Goal: Task Accomplishment & Management: Complete application form

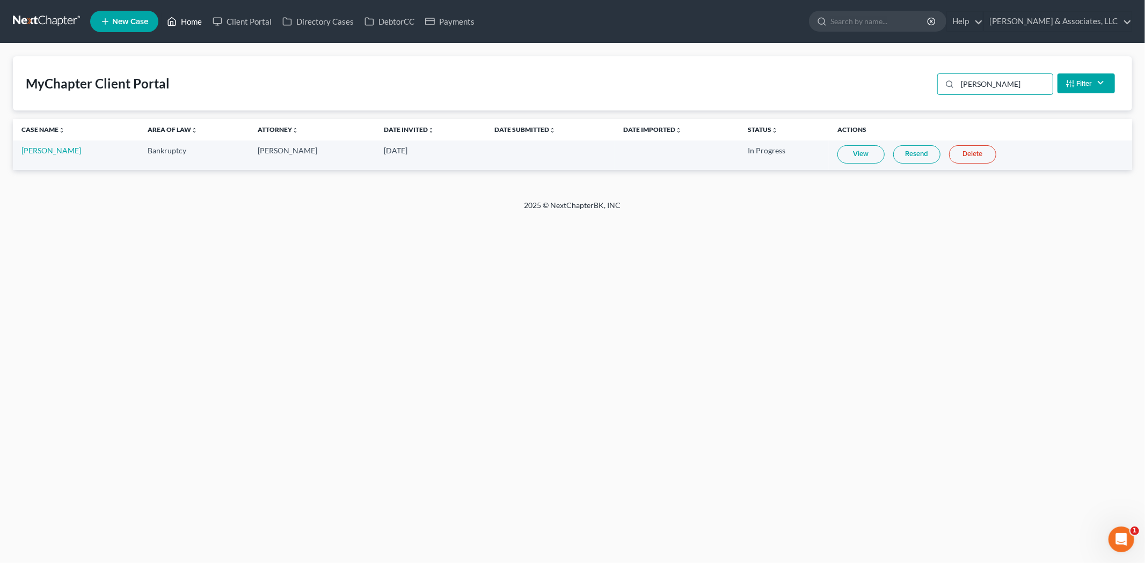
click at [197, 25] on link "Home" at bounding box center [185, 21] width 46 height 19
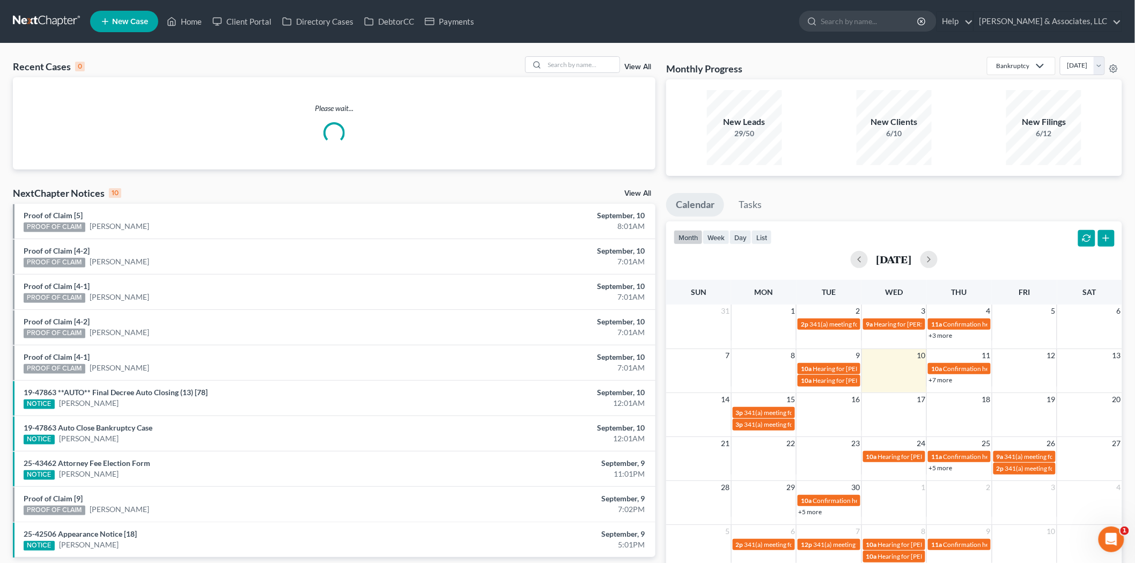
click at [576, 54] on div "Recent Cases 0 View All Please wait... NextChapter Notices 10 View All Proof of…" at bounding box center [567, 321] width 1135 height 557
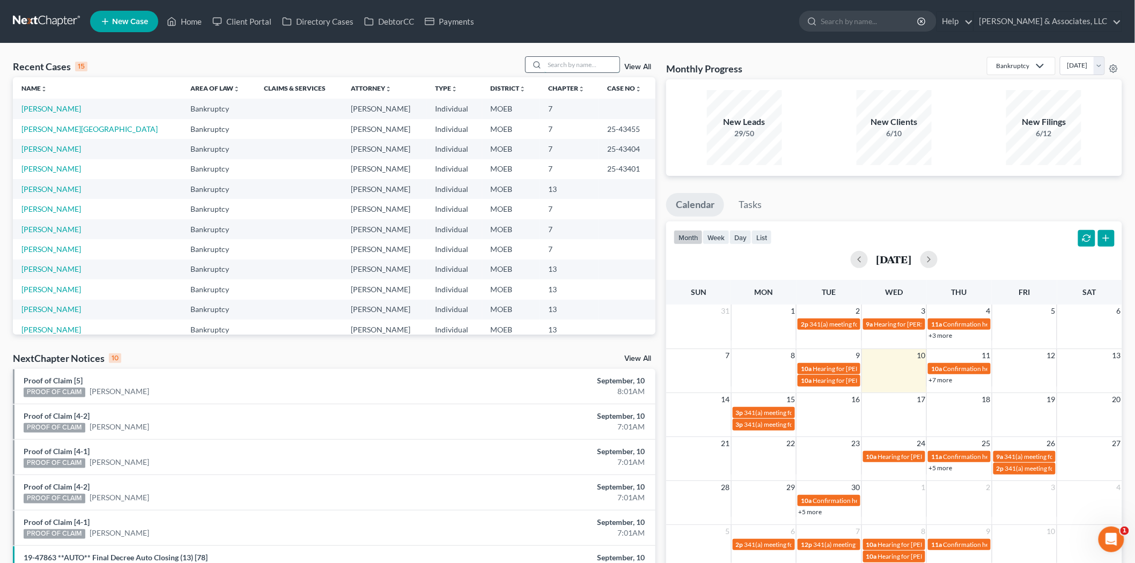
click at [575, 66] on input "search" at bounding box center [582, 65] width 75 height 16
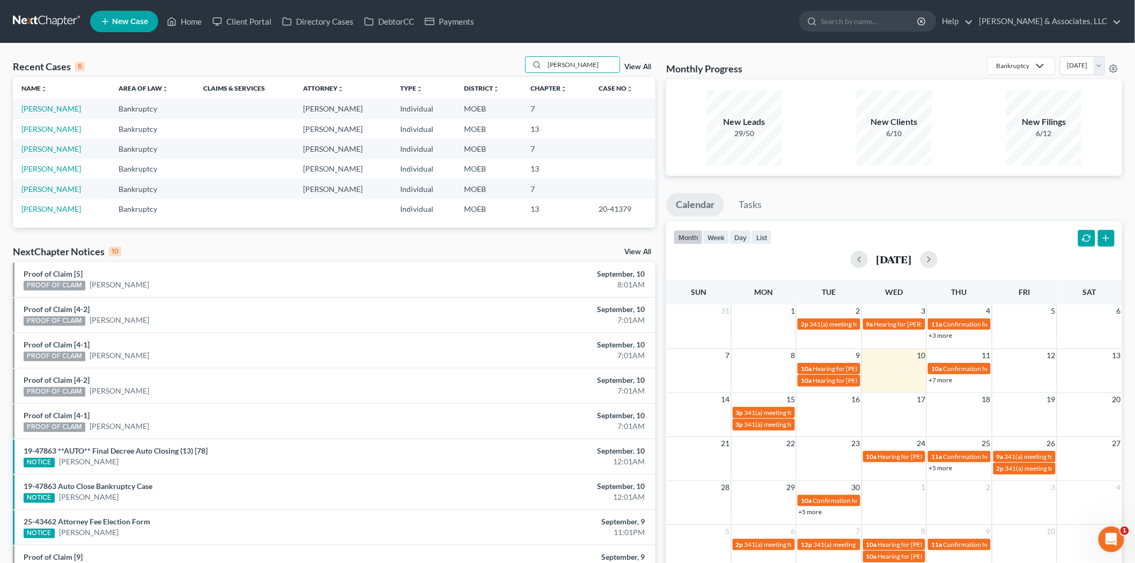
type input "[PERSON_NAME]"
click at [54, 109] on link "[PERSON_NAME]" at bounding box center [51, 108] width 60 height 9
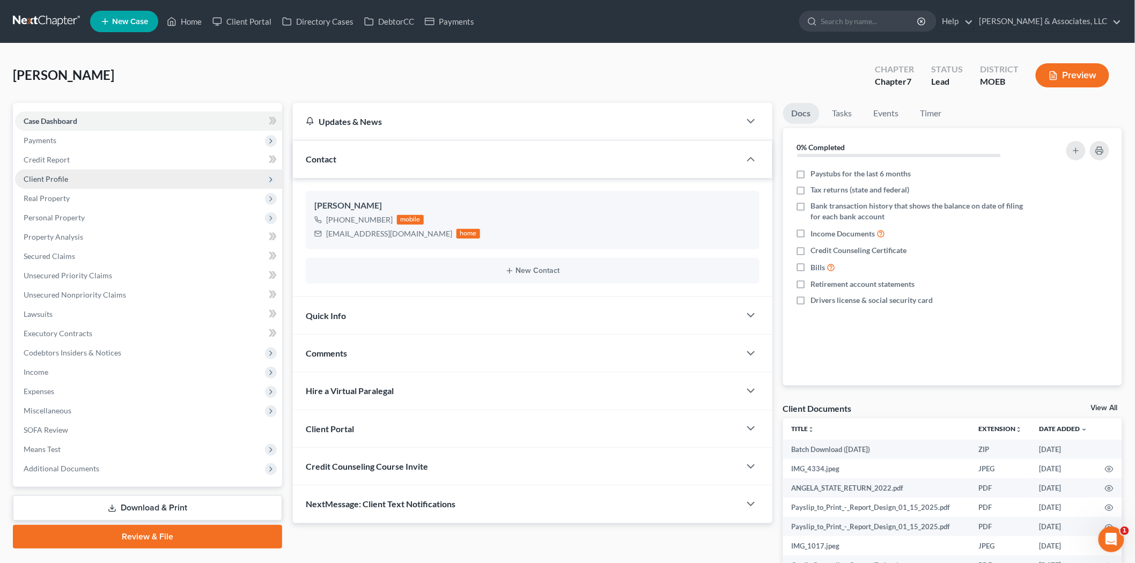
click at [62, 182] on span "Client Profile" at bounding box center [46, 178] width 45 height 9
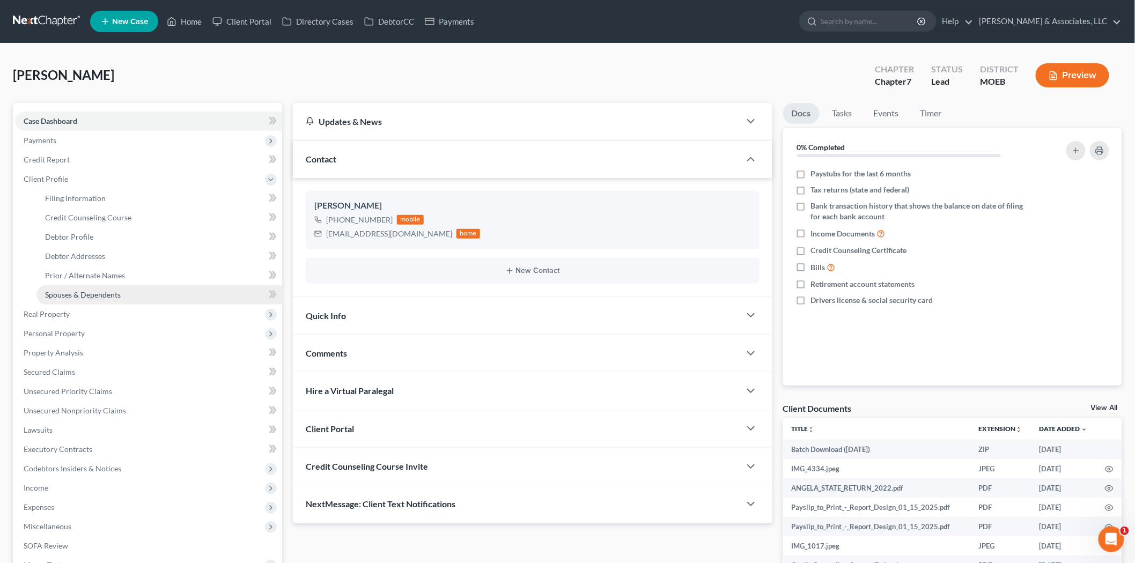
click at [108, 288] on link "Spouses & Dependents" at bounding box center [159, 294] width 246 height 19
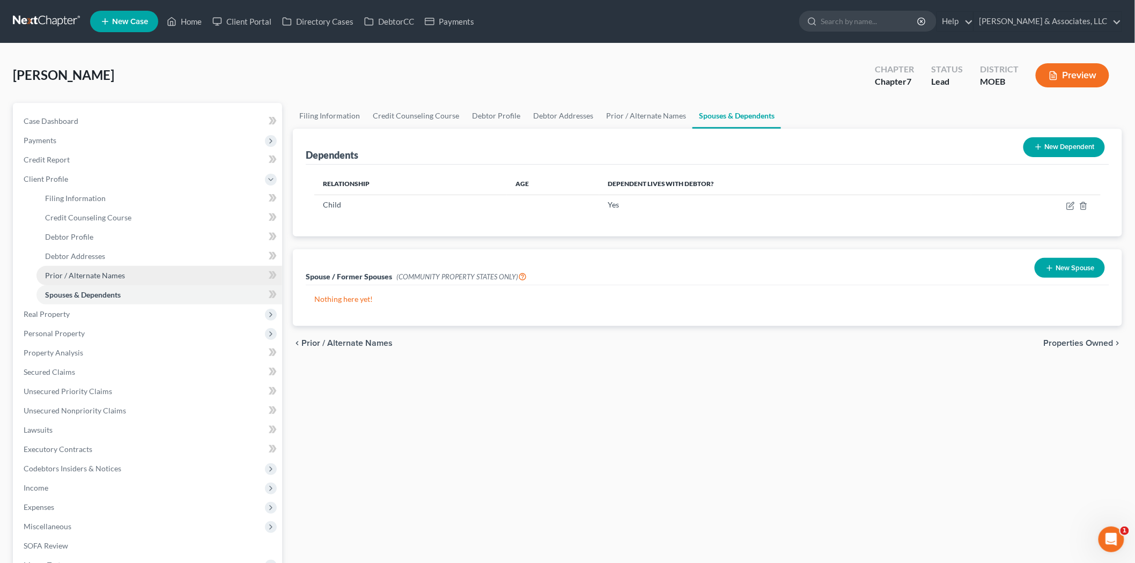
click at [109, 274] on span "Prior / Alternate Names" at bounding box center [85, 275] width 80 height 9
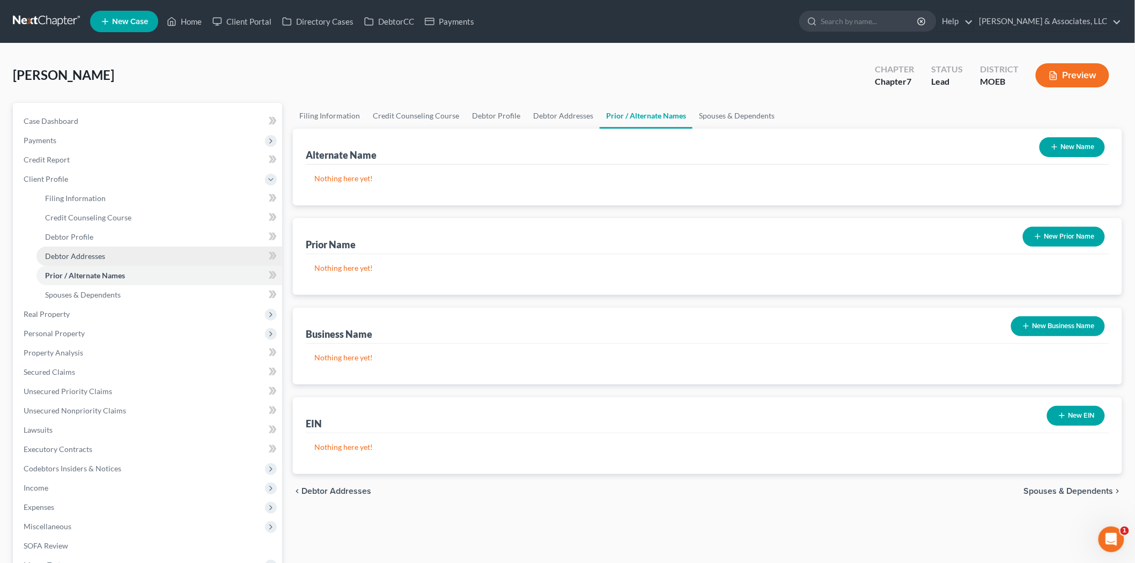
click at [104, 259] on link "Debtor Addresses" at bounding box center [159, 256] width 246 height 19
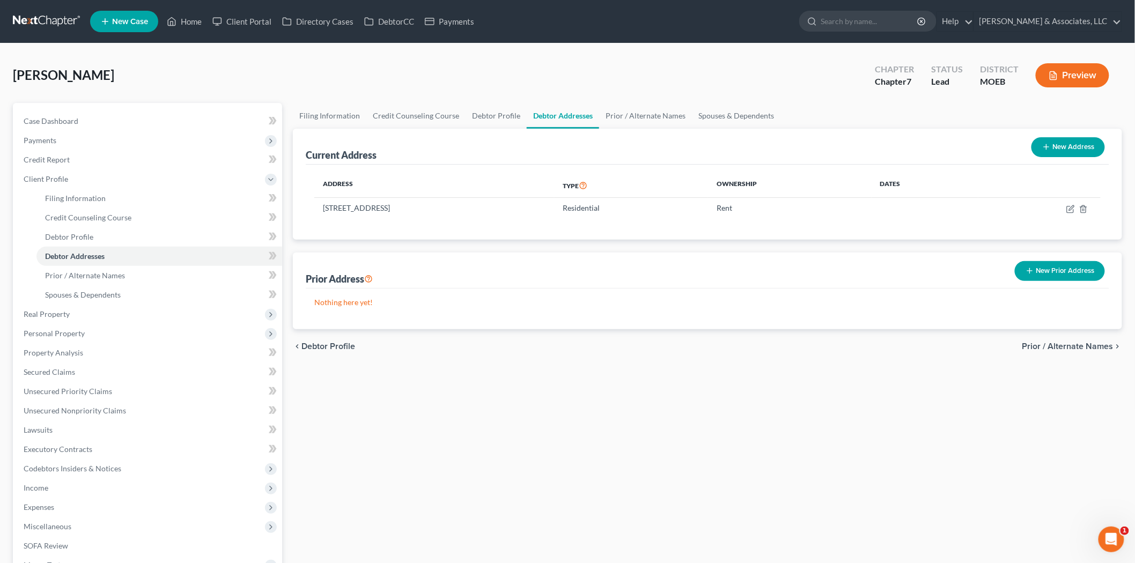
click at [1056, 273] on button "New Prior Address" at bounding box center [1060, 271] width 90 height 20
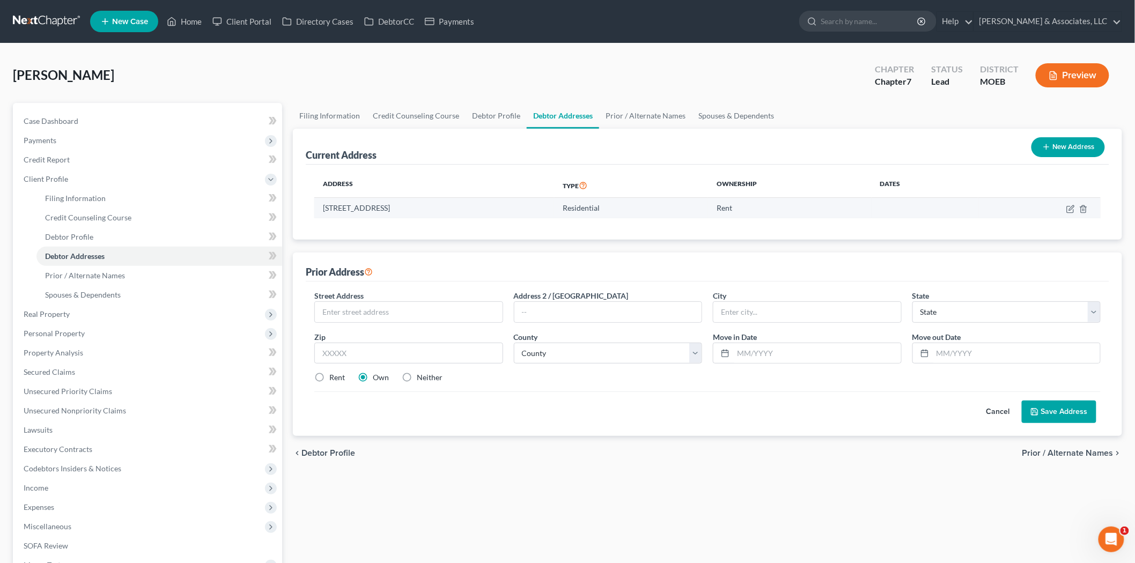
drag, startPoint x: 317, startPoint y: 211, endPoint x: 385, endPoint y: 204, distance: 68.5
click at [385, 204] on td "[STREET_ADDRESS]" at bounding box center [434, 208] width 240 height 20
copy td "[STREET_ADDRESS]"
click at [387, 312] on input "text" at bounding box center [409, 312] width 188 height 20
paste input "[STREET_ADDRESS]"
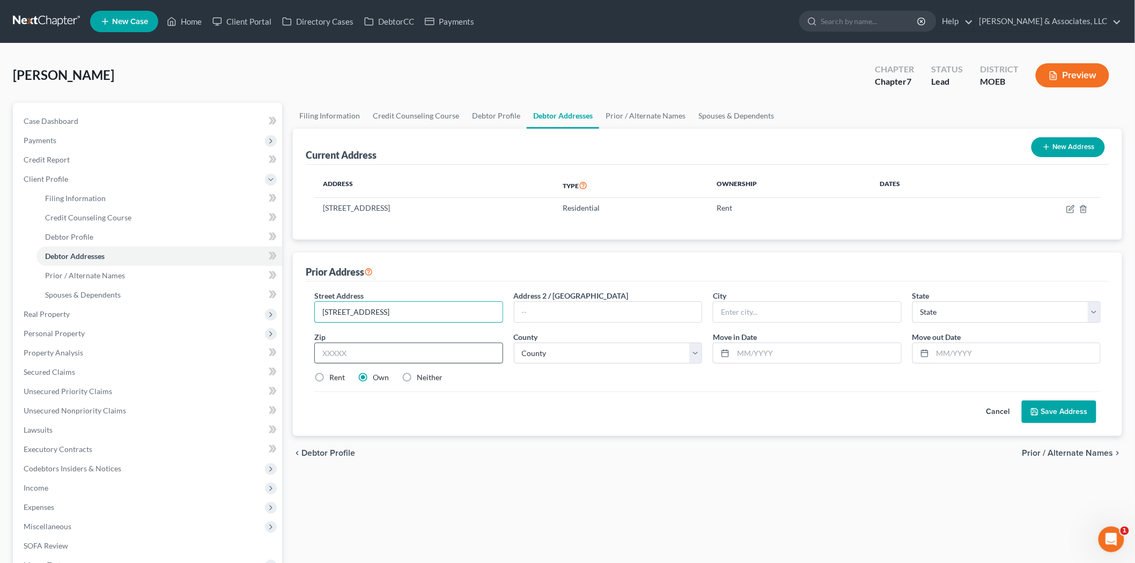
type input "[STREET_ADDRESS]"
click at [390, 357] on input "text" at bounding box center [408, 353] width 189 height 21
type input "63137"
type input "Saint Louis"
select select "26"
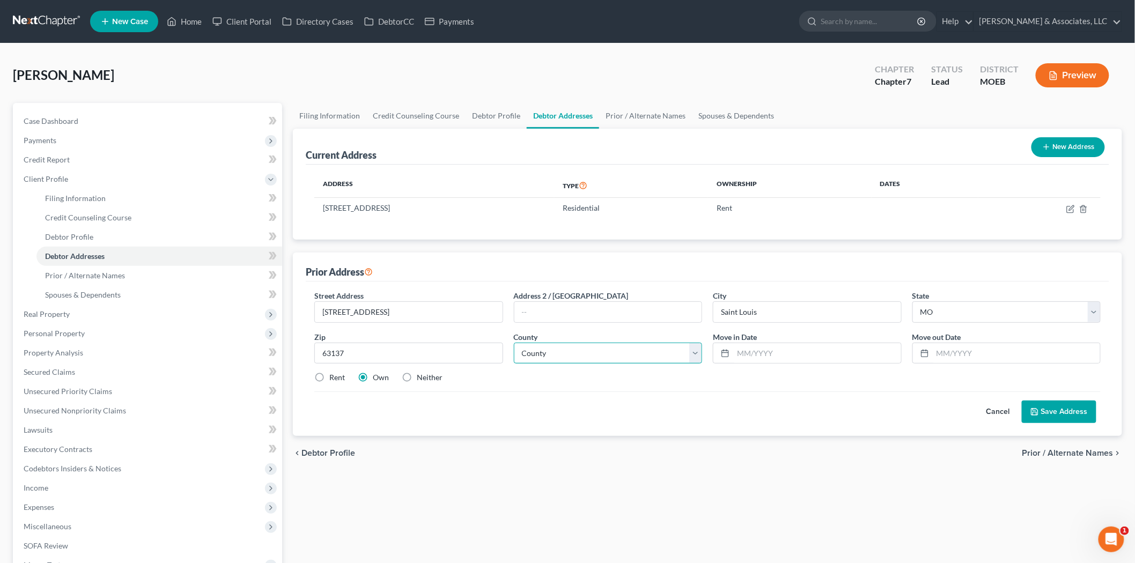
click at [545, 356] on select "County" at bounding box center [608, 353] width 189 height 21
select select "100"
click at [514, 343] on select "County [GEOGRAPHIC_DATA] [GEOGRAPHIC_DATA] [GEOGRAPHIC_DATA] [GEOGRAPHIC_DATA] …" at bounding box center [608, 353] width 189 height 21
click at [754, 348] on input "text" at bounding box center [818, 353] width 168 height 20
click at [329, 383] on label "Rent" at bounding box center [337, 377] width 16 height 11
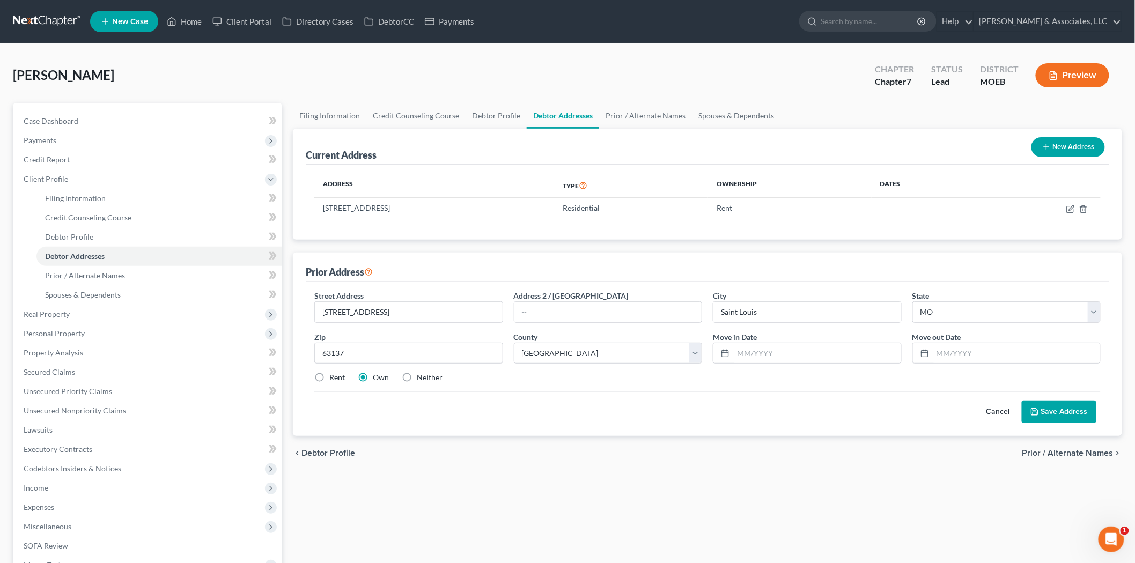
click at [334, 379] on input "Rent" at bounding box center [337, 375] width 7 height 7
radio input "true"
click at [751, 353] on input "text" at bounding box center [818, 353] width 168 height 20
type input "[DATE]"
click at [956, 355] on input "text" at bounding box center [1017, 353] width 168 height 20
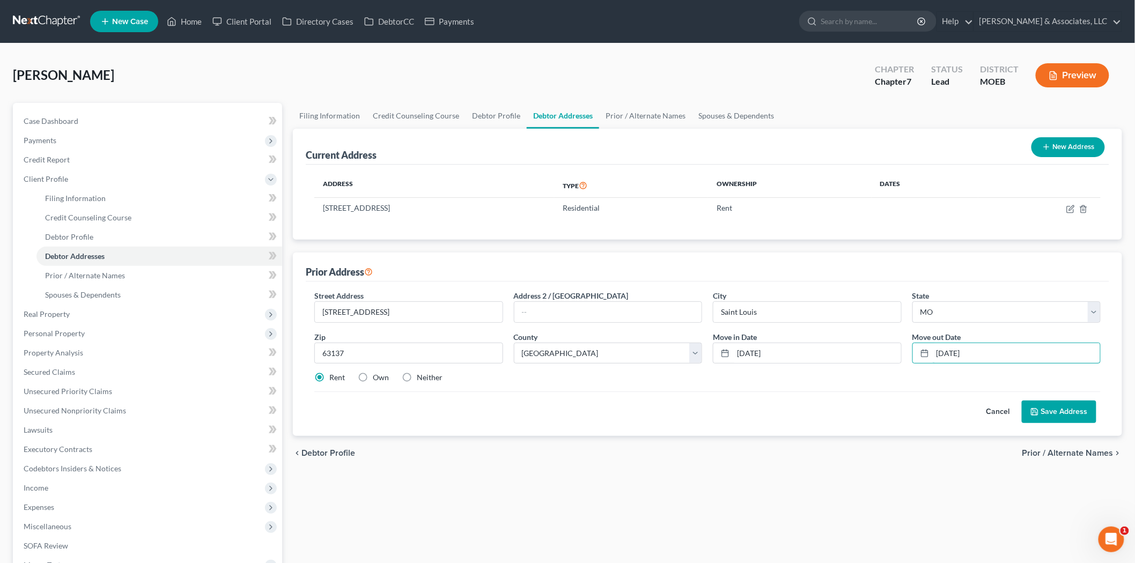
type input "[DATE]"
click at [1044, 411] on button "Save Address" at bounding box center [1059, 412] width 75 height 23
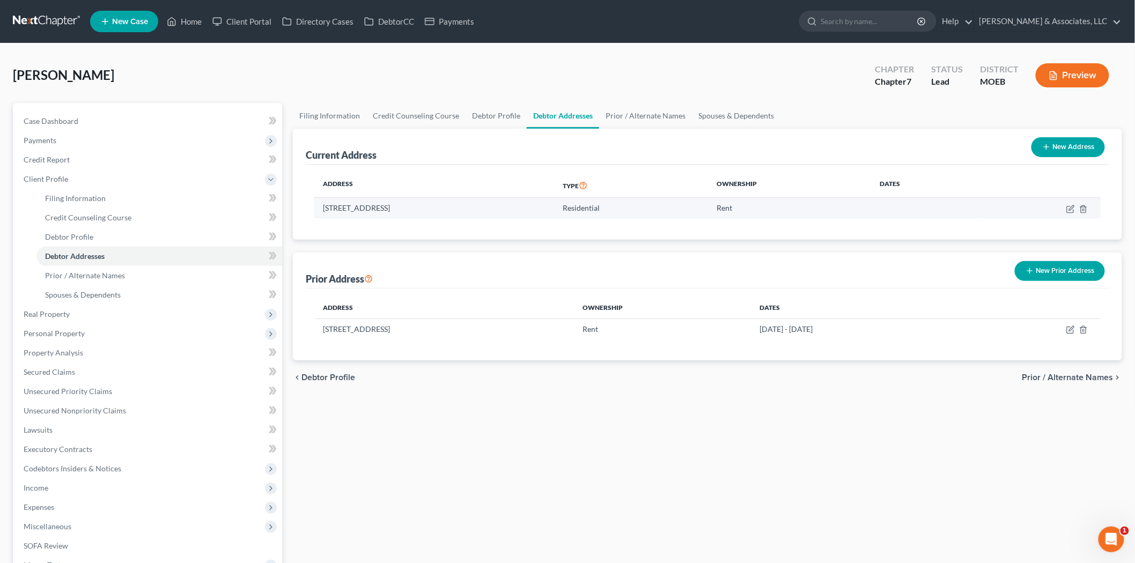
click at [1066, 208] on td at bounding box center [1040, 208] width 122 height 20
click at [1071, 207] on icon "button" at bounding box center [1071, 209] width 9 height 9
select select "26"
select select "100"
select select "0"
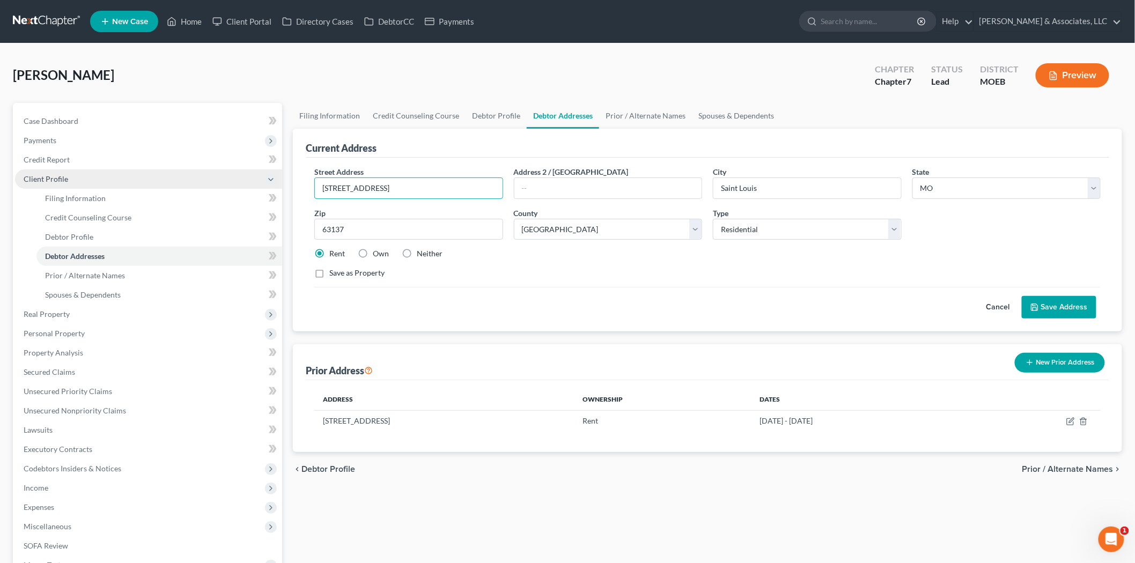
drag, startPoint x: 469, startPoint y: 188, endPoint x: 231, endPoint y: 181, distance: 237.8
click at [234, 188] on div "Petition Navigation Case Dashboard Payments Invoices Payments Payments Credit R…" at bounding box center [568, 384] width 1120 height 562
paste input "[STREET_ADDRESS]"
type input "[STREET_ADDRESS]"
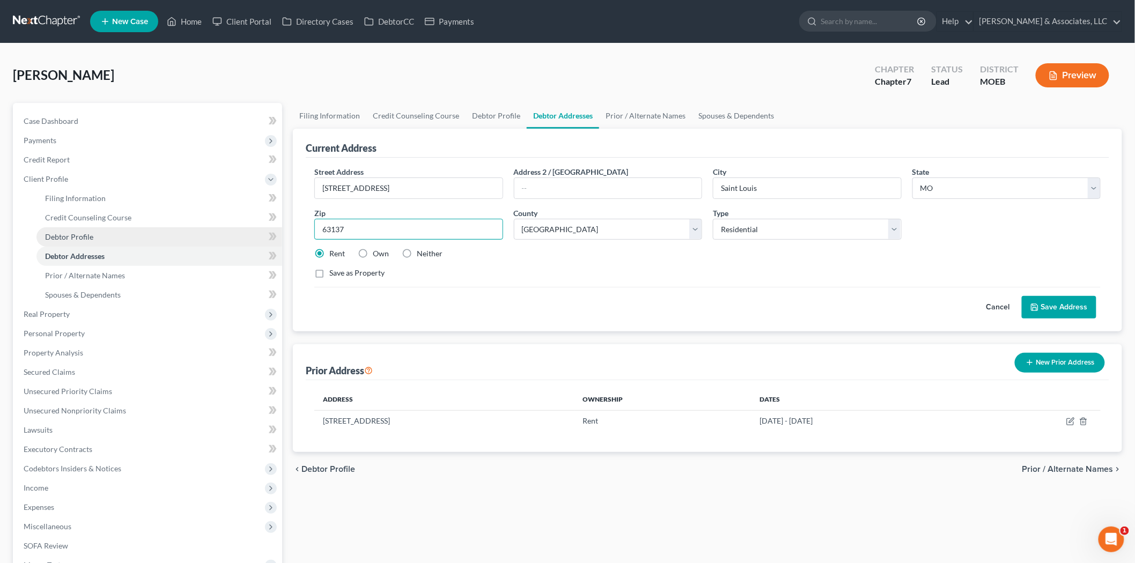
drag, startPoint x: 400, startPoint y: 221, endPoint x: 253, endPoint y: 227, distance: 147.7
click at [253, 231] on div "Petition Navigation Case Dashboard Payments Invoices Payments Payments Credit R…" at bounding box center [568, 384] width 1120 height 562
type input "63134"
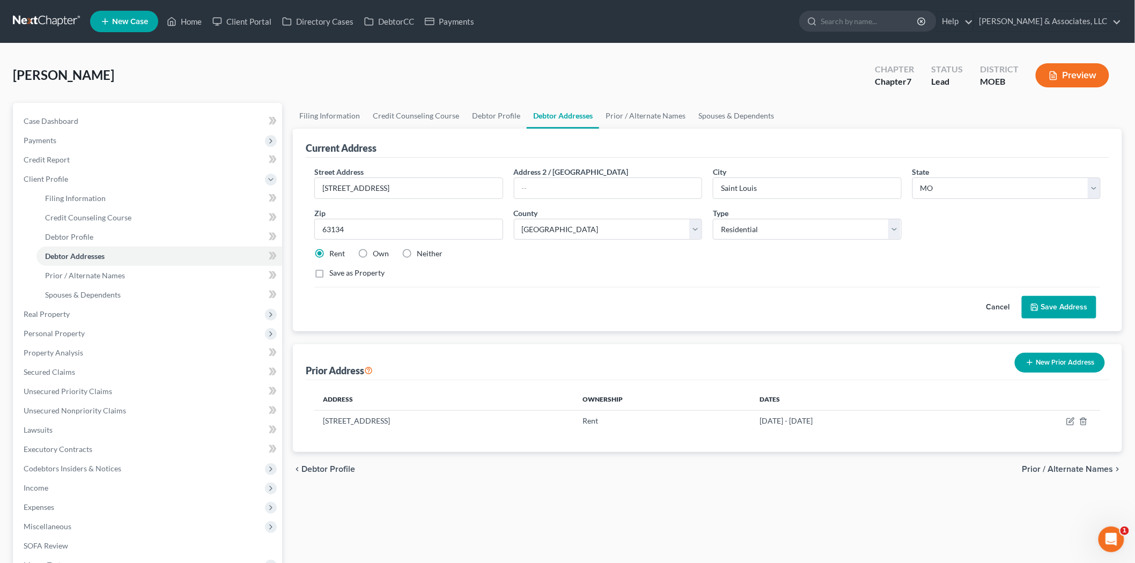
click at [545, 251] on div "Rent Own Neither" at bounding box center [707, 253] width 797 height 11
click at [1061, 308] on button "Save Address" at bounding box center [1059, 307] width 75 height 23
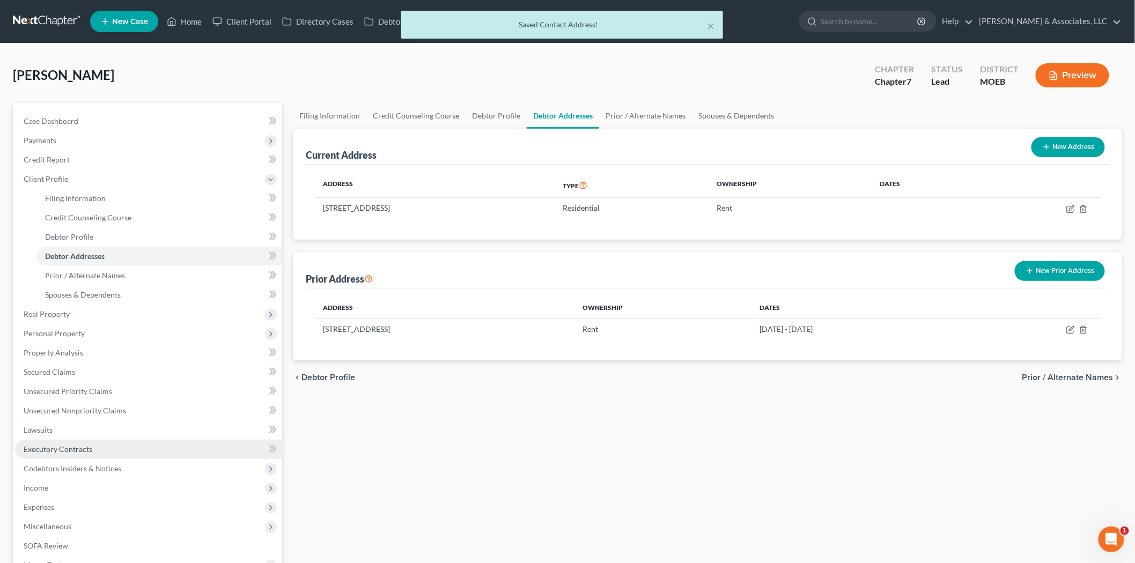
click at [49, 446] on span "Executory Contracts" at bounding box center [58, 449] width 69 height 9
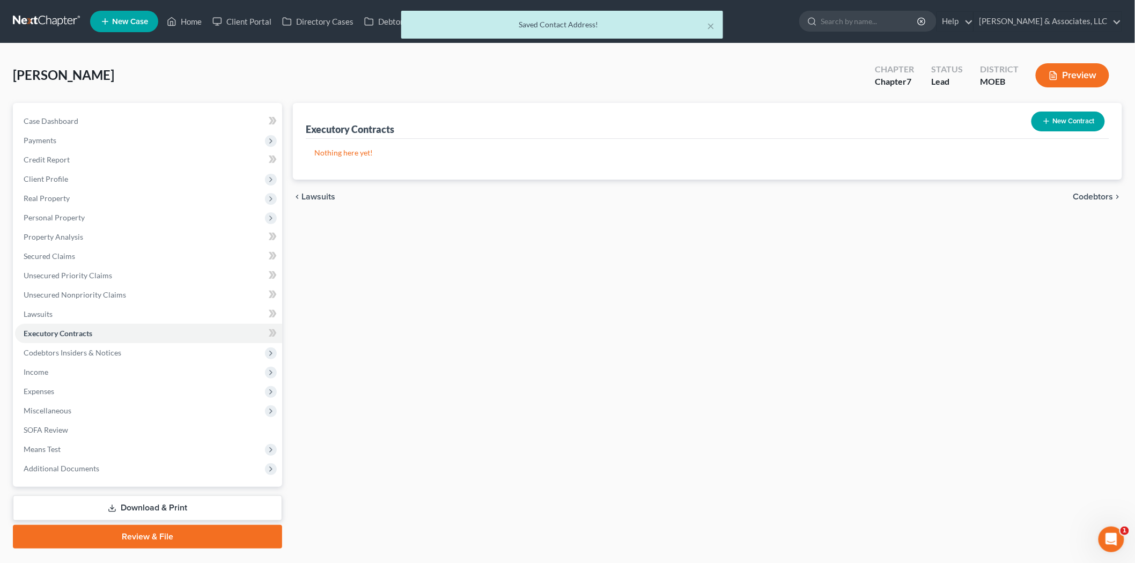
click at [1038, 121] on button "New Contract" at bounding box center [1069, 122] width 74 height 20
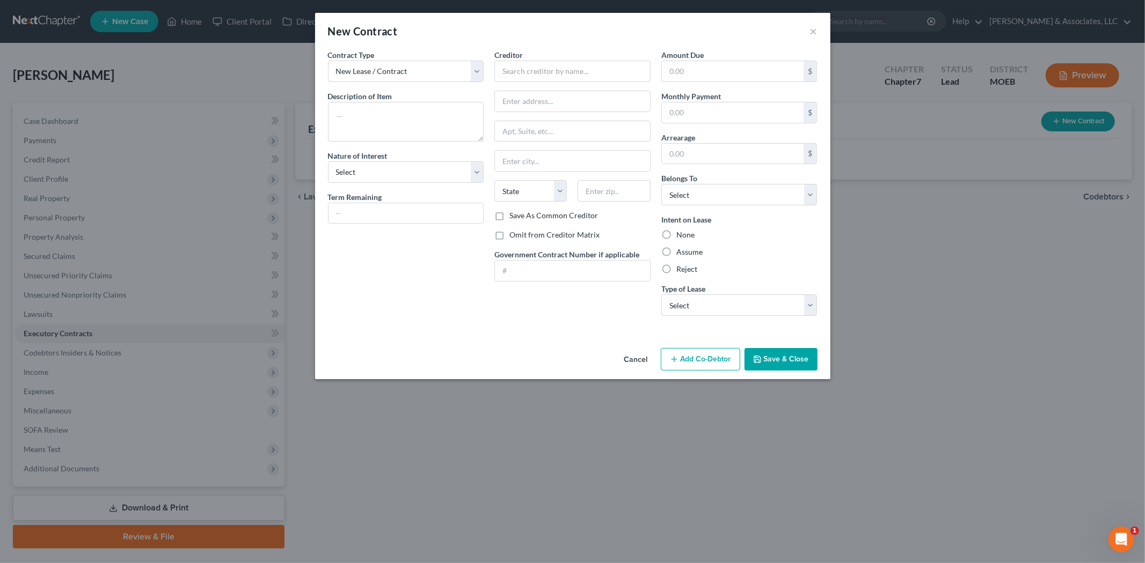
click at [414, 32] on div "New Contract ×" at bounding box center [572, 31] width 515 height 36
click at [570, 74] on input "text" at bounding box center [572, 71] width 156 height 21
click at [392, 124] on textarea at bounding box center [406, 122] width 156 height 40
click at [518, 68] on input "text" at bounding box center [572, 71] width 156 height 21
paste input "[PERSON_NAME]"
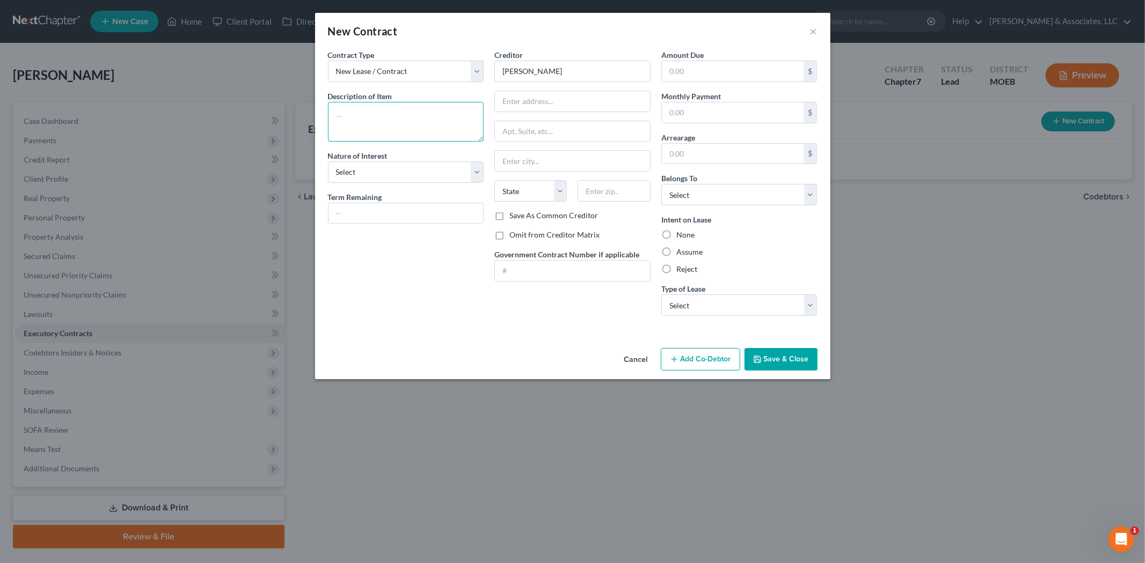
click at [448, 129] on textarea at bounding box center [406, 122] width 156 height 40
type input "[PERSON_NAME]"
click at [553, 103] on input "text" at bounding box center [572, 101] width 155 height 20
paste input "[STREET_ADDRESS][PERSON_NAME]"
type input "[STREET_ADDRESS][PERSON_NAME]"
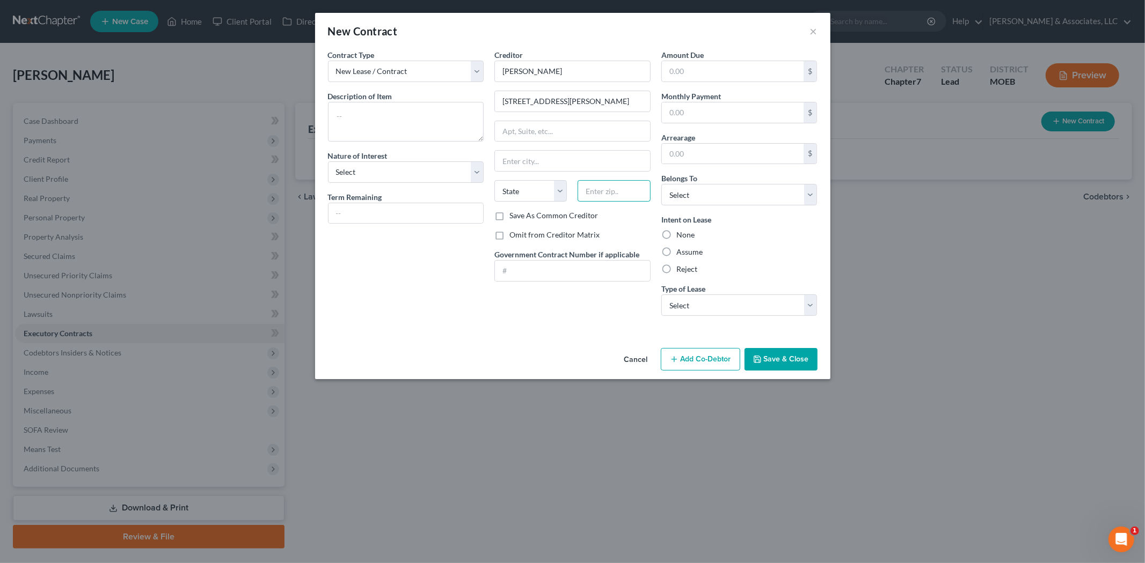
click at [615, 199] on input "text" at bounding box center [613, 190] width 72 height 21
type input "63304"
type input "Saint [PERSON_NAME]"
select select "26"
click at [676, 251] on label "Assume" at bounding box center [689, 252] width 26 height 11
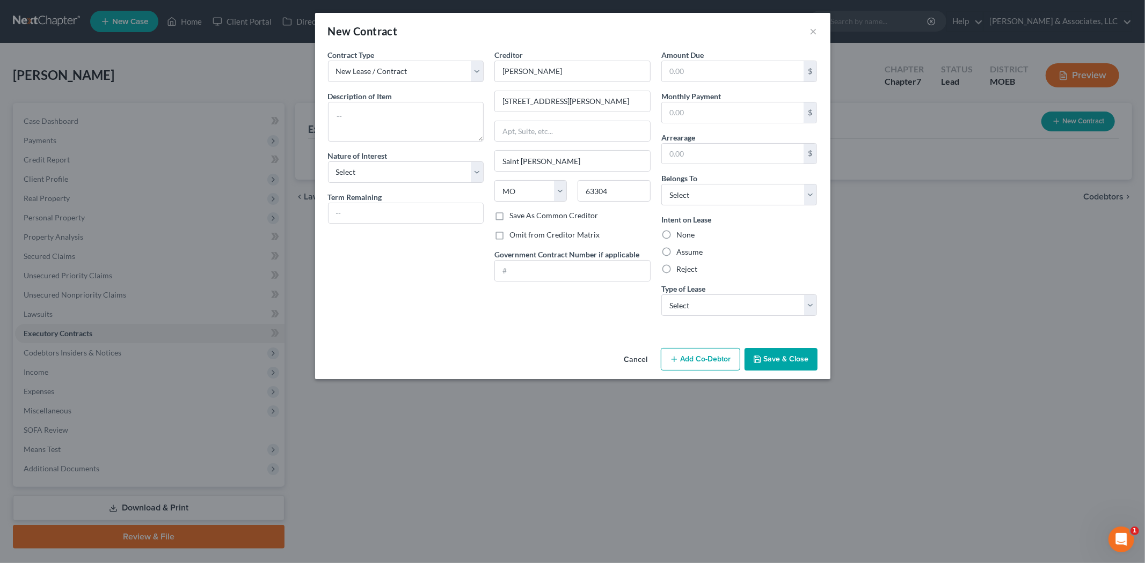
click at [680, 251] on input "Assume" at bounding box center [683, 250] width 7 height 7
radio input "true"
click at [688, 309] on select "Select Real Estate Car Other" at bounding box center [739, 305] width 156 height 21
select select "0"
click at [661, 295] on select "Select Real Estate Car Other" at bounding box center [739, 305] width 156 height 21
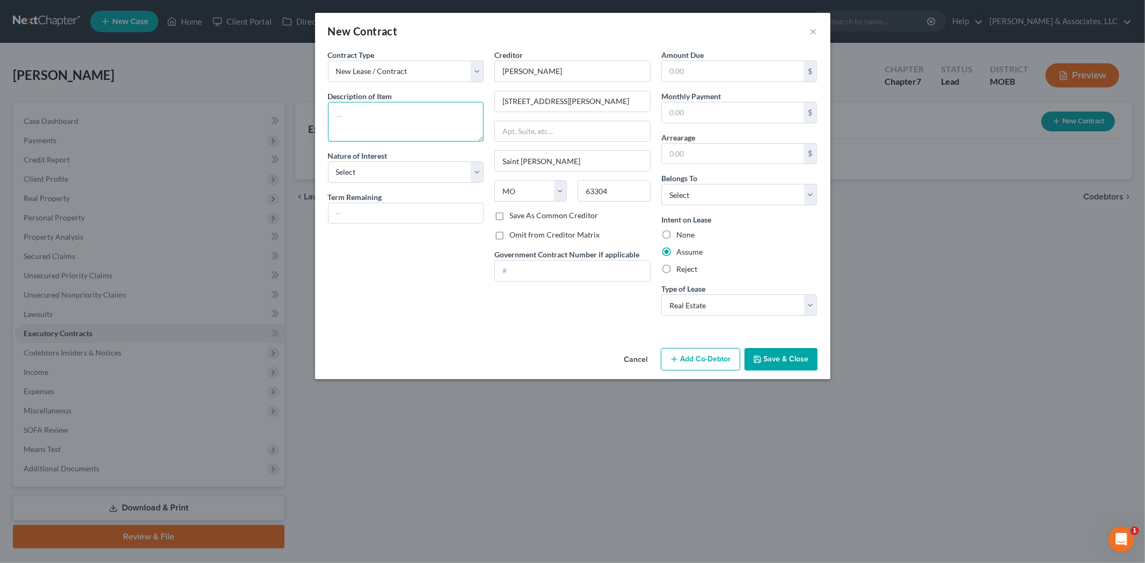
click at [369, 130] on textarea at bounding box center [406, 122] width 156 height 40
type textarea "Residential lease"
click at [367, 168] on select "Select Purchaser Agent Lessor Lessee" at bounding box center [406, 172] width 156 height 21
select select "3"
click at [328, 162] on select "Select Purchaser Agent Lessor Lessee" at bounding box center [406, 172] width 156 height 21
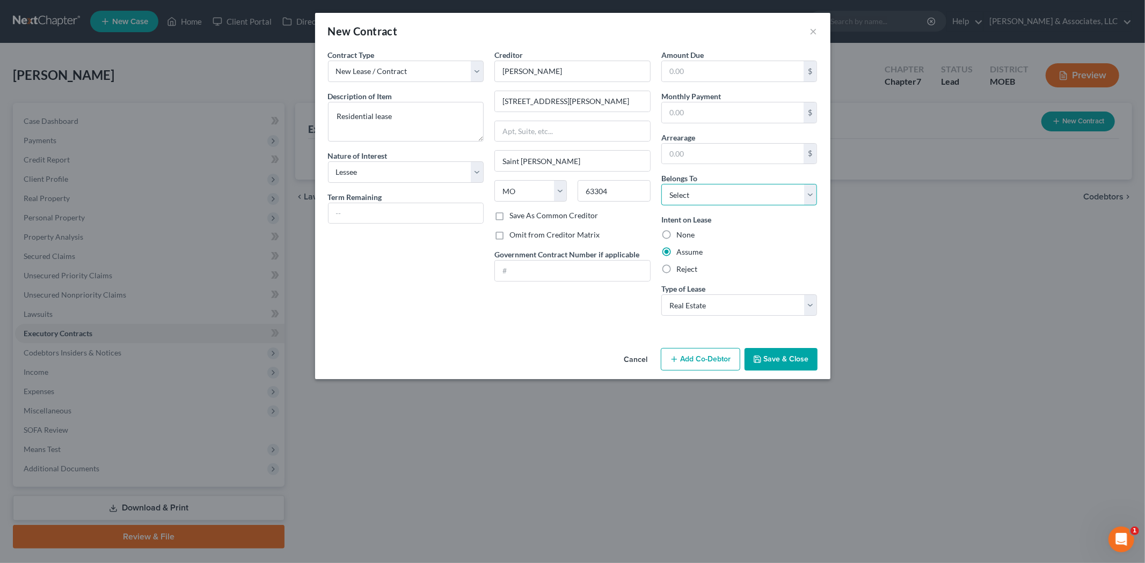
click at [695, 192] on select "Select Debtor 1 Only Debtor 2 Only Debtor 1 And Debtor 2 Only At Least One Of T…" at bounding box center [739, 194] width 156 height 21
select select "0"
click at [661, 184] on select "Select Debtor 1 Only Debtor 2 Only Debtor 1 And Debtor 2 Only At Least One Of T…" at bounding box center [739, 194] width 156 height 21
click at [773, 354] on button "Save & Close" at bounding box center [780, 359] width 73 height 23
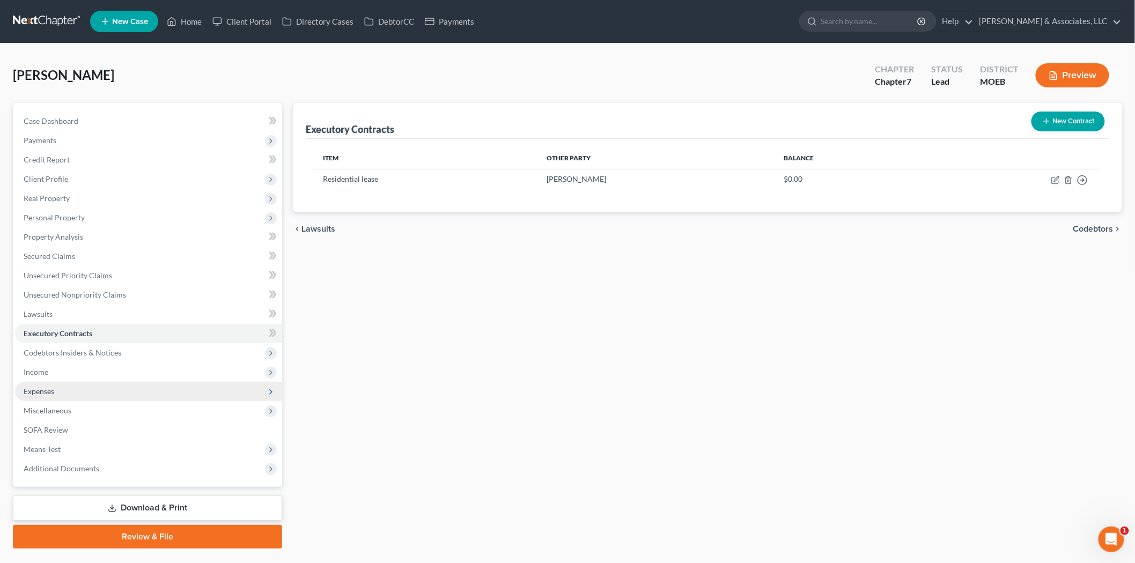
click at [38, 392] on span "Expenses" at bounding box center [39, 391] width 31 height 9
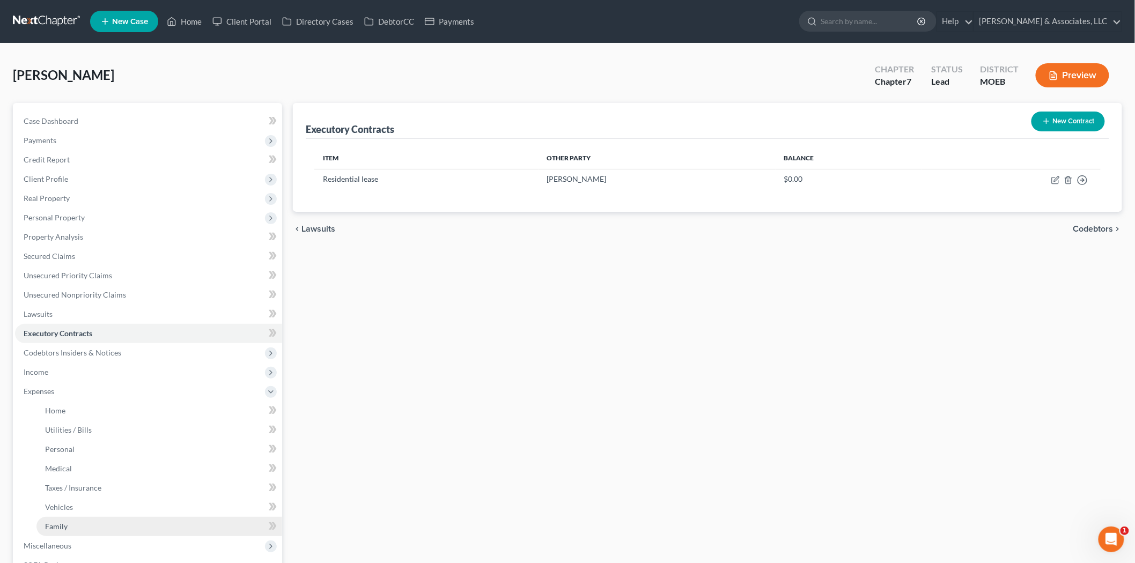
click at [56, 523] on span "Family" at bounding box center [56, 526] width 23 height 9
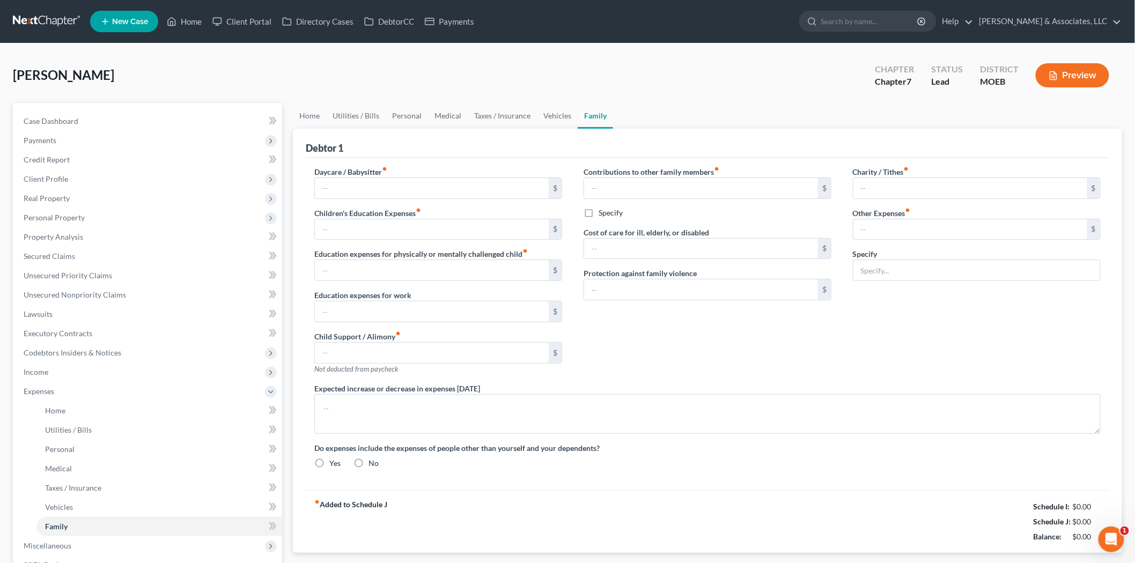
type input "200.00"
type input "0.00"
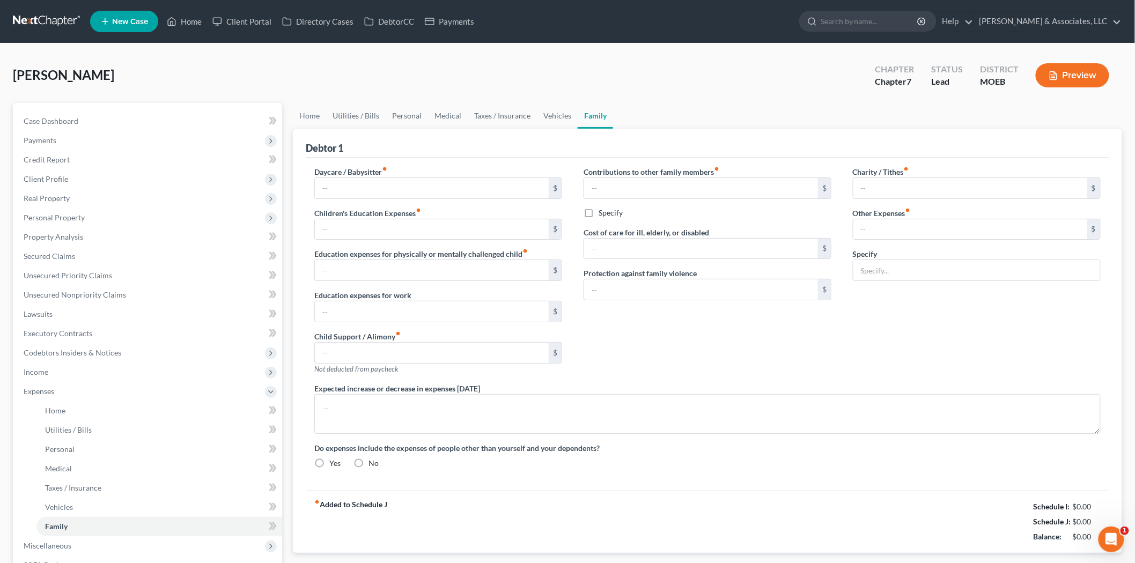
type input "0.00"
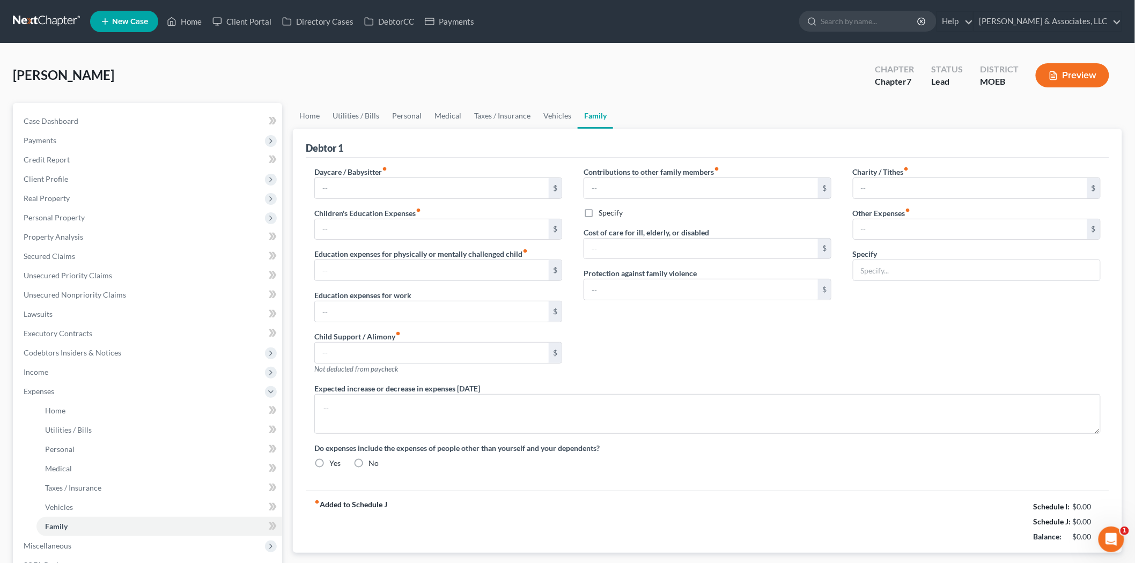
radio input "true"
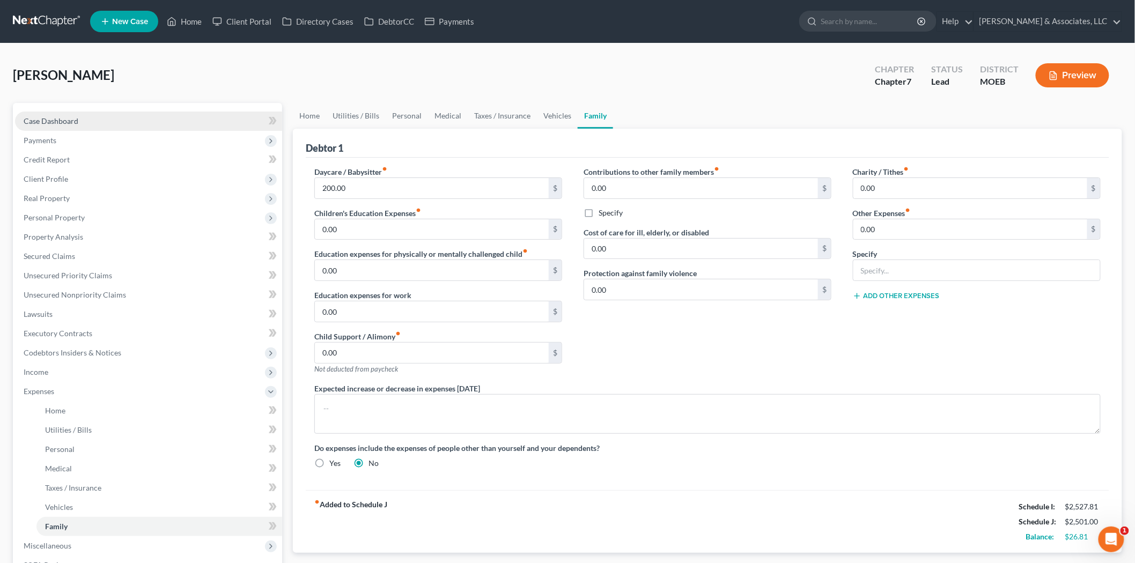
click at [62, 119] on span "Case Dashboard" at bounding box center [51, 120] width 55 height 9
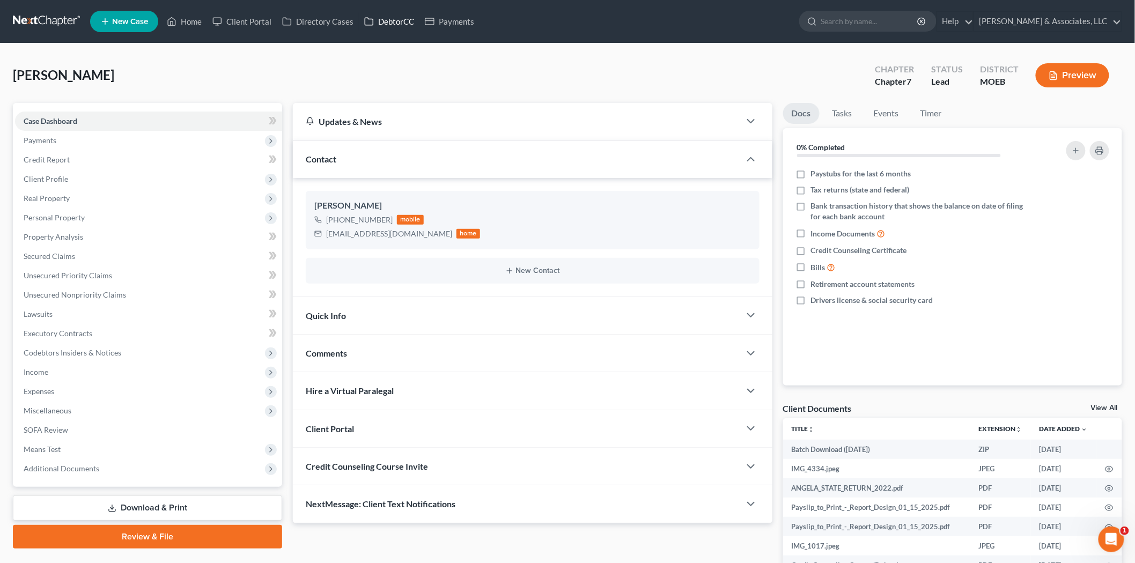
click at [383, 14] on link "DebtorCC" at bounding box center [389, 21] width 61 height 19
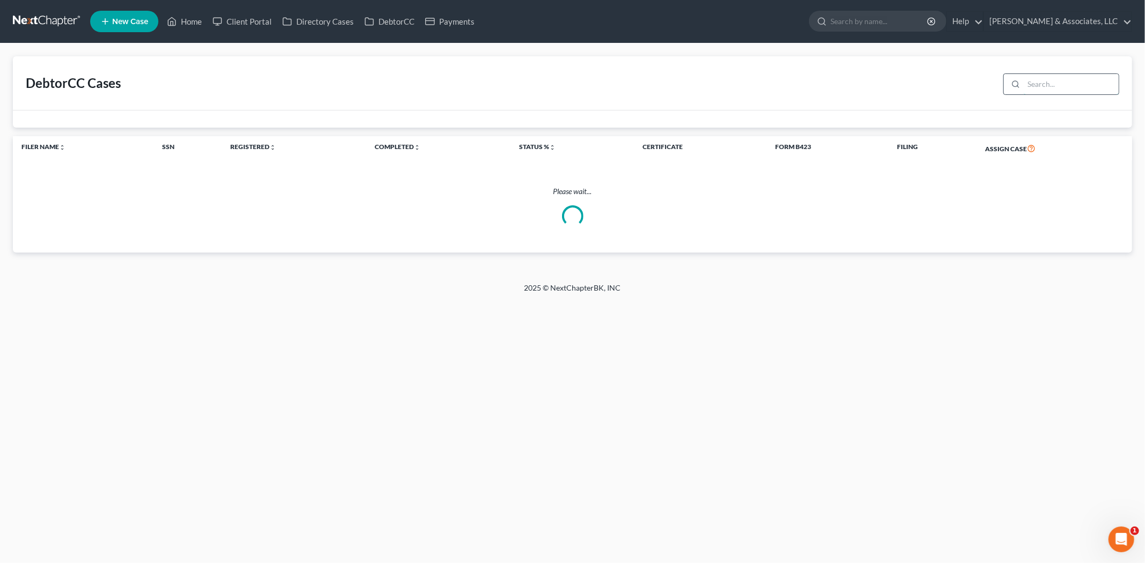
drag, startPoint x: 1059, startPoint y: 82, endPoint x: 1059, endPoint y: 89, distance: 7.5
click at [1058, 82] on input "search" at bounding box center [1070, 84] width 95 height 20
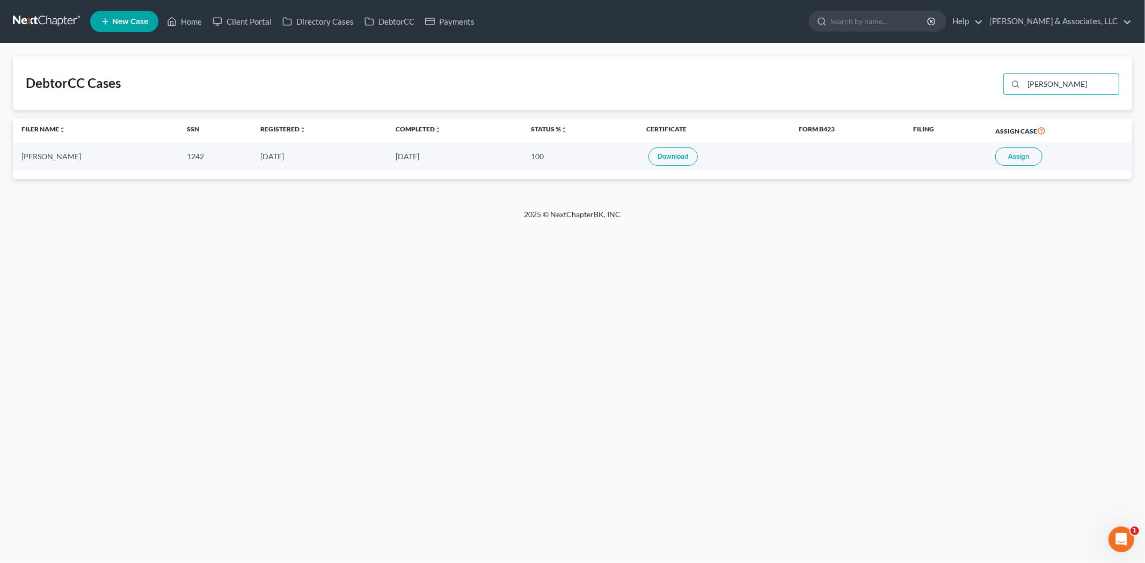
type input "[PERSON_NAME]"
click at [1017, 156] on span "Assign" at bounding box center [1018, 156] width 21 height 9
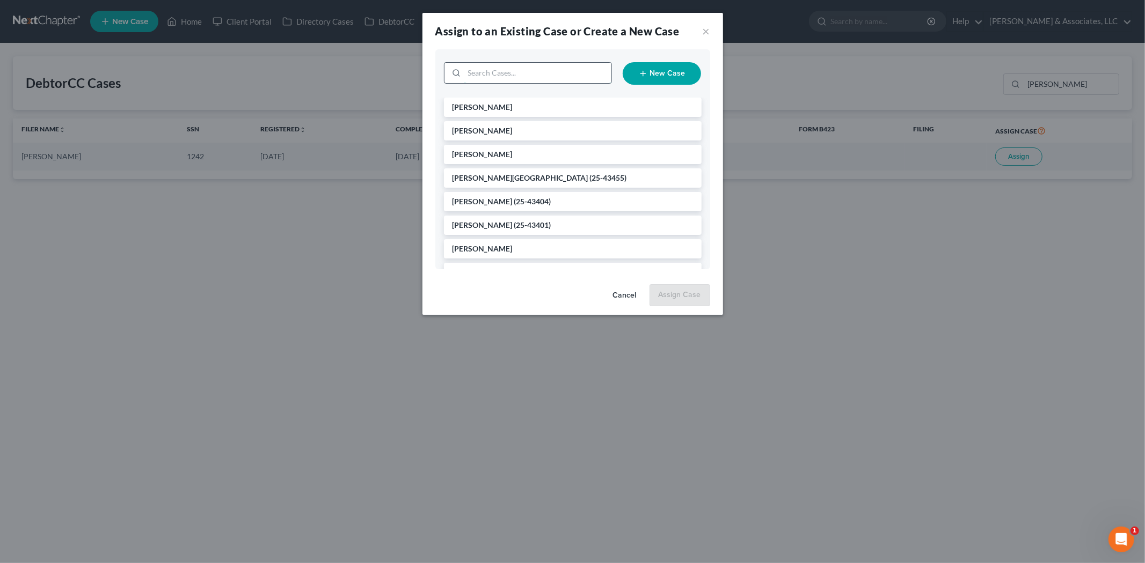
click at [516, 73] on input "search" at bounding box center [537, 73] width 147 height 20
type input "[PERSON_NAME]"
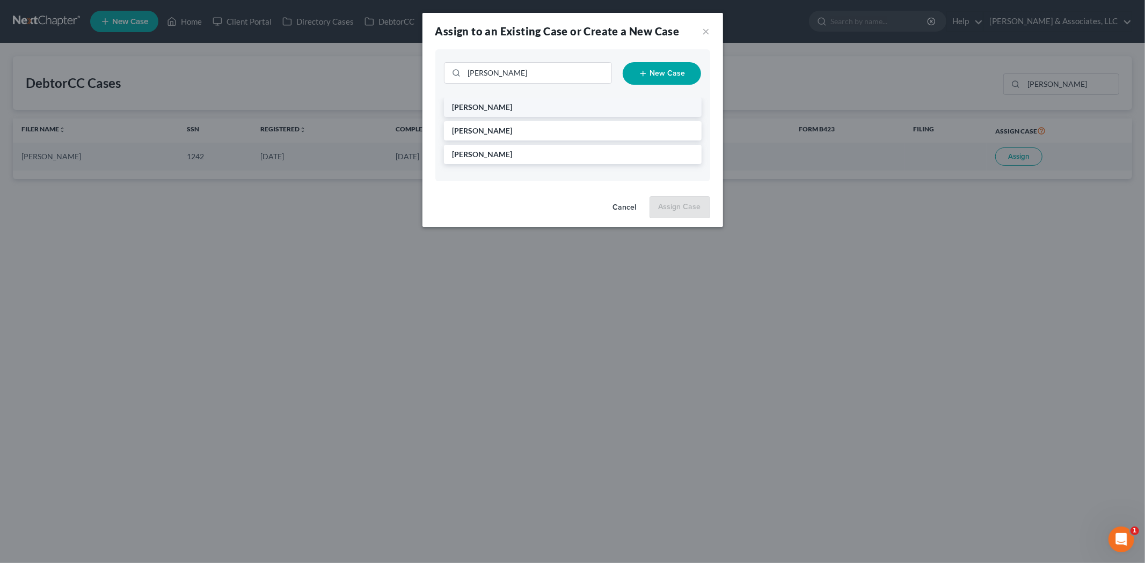
click at [505, 106] on li "[PERSON_NAME]" at bounding box center [573, 107] width 258 height 19
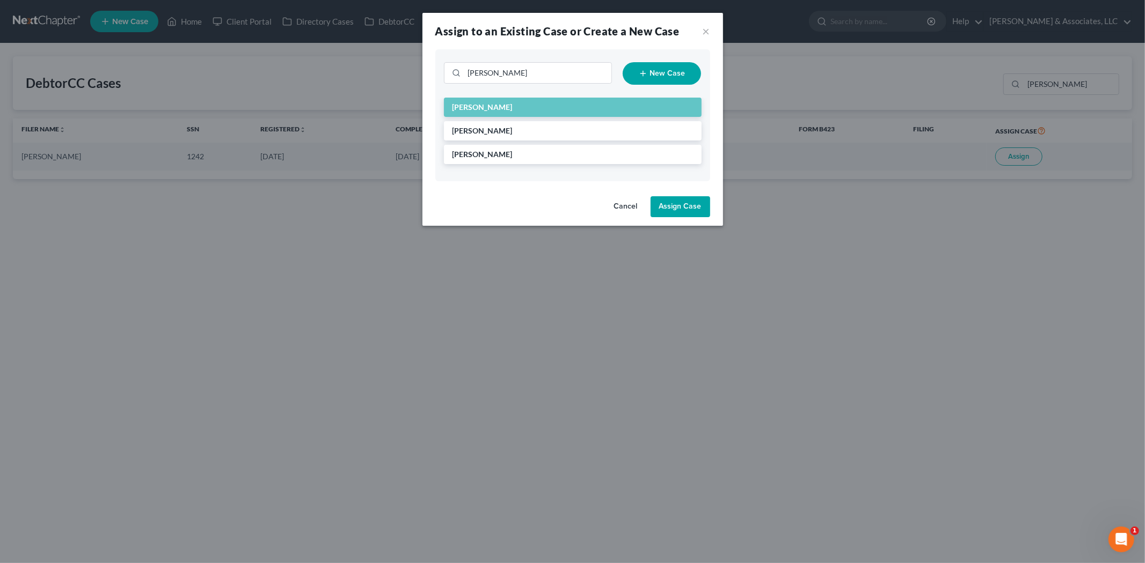
click at [669, 202] on button "Assign Case" at bounding box center [680, 206] width 60 height 21
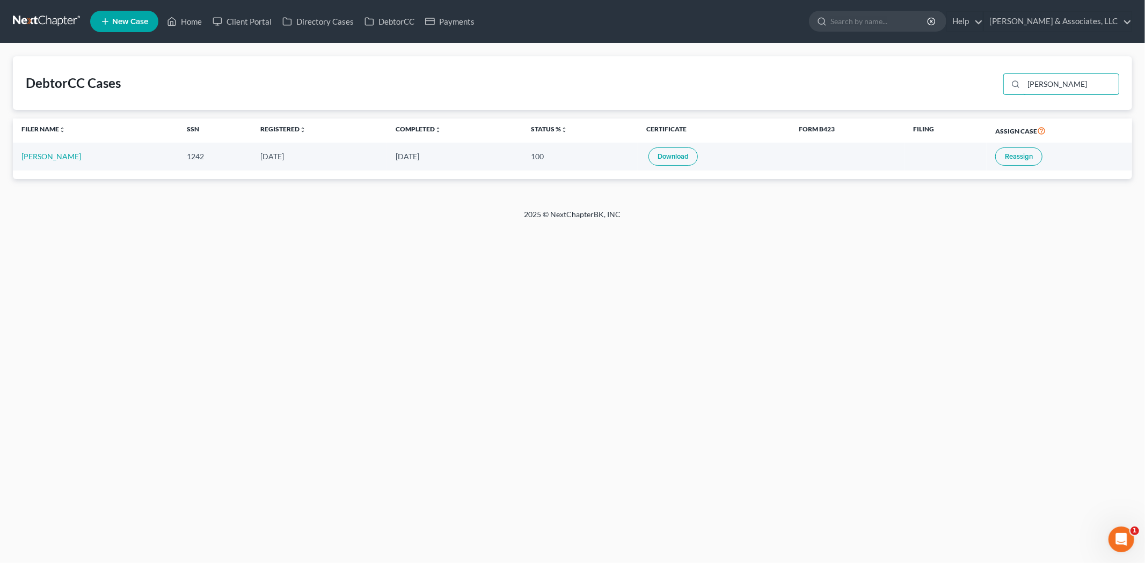
drag, startPoint x: 1081, startPoint y: 86, endPoint x: 882, endPoint y: 94, distance: 199.2
click at [896, 94] on div "DebtorCC Cases [PERSON_NAME]" at bounding box center [572, 83] width 1119 height 54
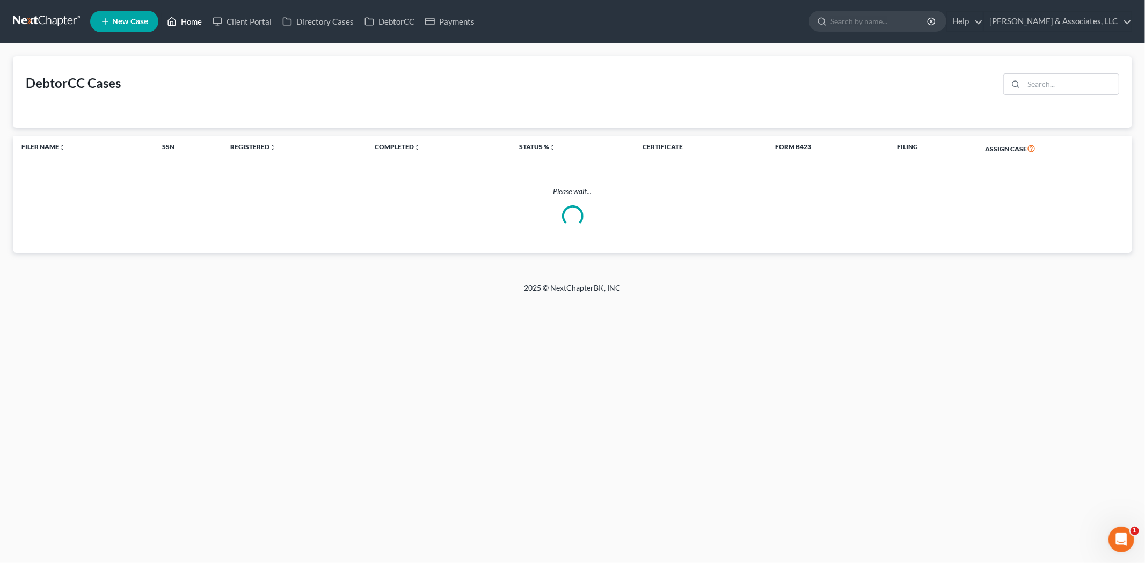
click at [184, 21] on link "Home" at bounding box center [185, 21] width 46 height 19
